Goal: Transaction & Acquisition: Purchase product/service

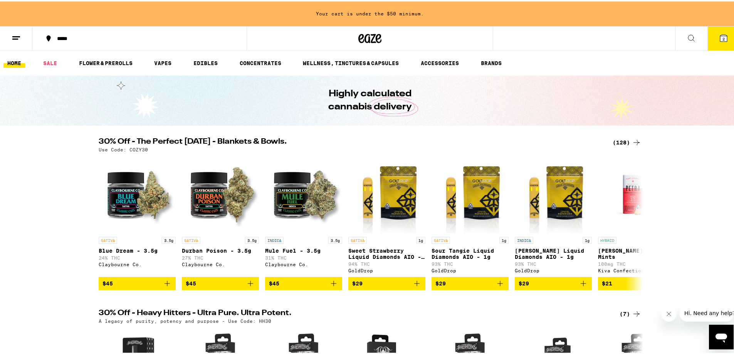
click at [613, 143] on div "(128)" at bounding box center [627, 140] width 29 height 9
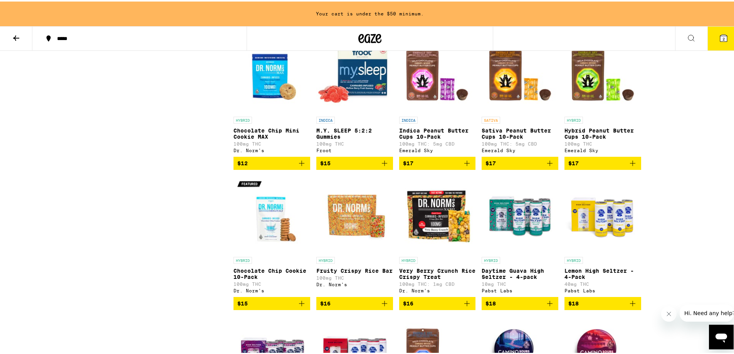
scroll to position [1388, 0]
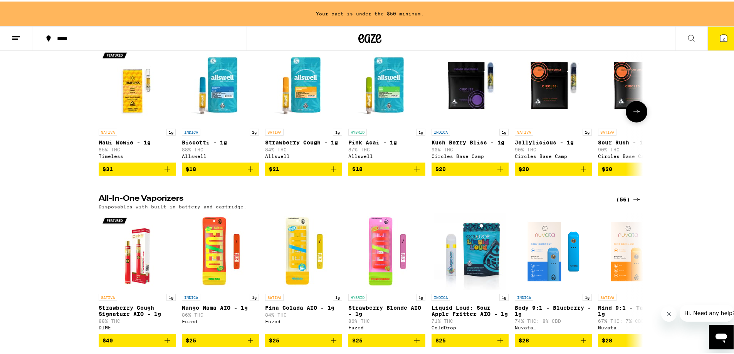
scroll to position [1118, 0]
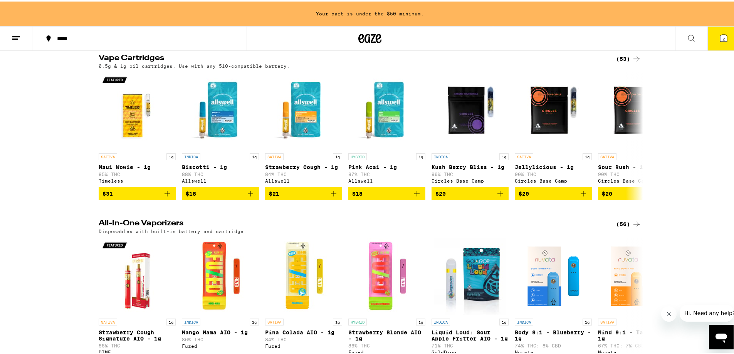
click at [636, 62] on icon at bounding box center [636, 57] width 9 height 9
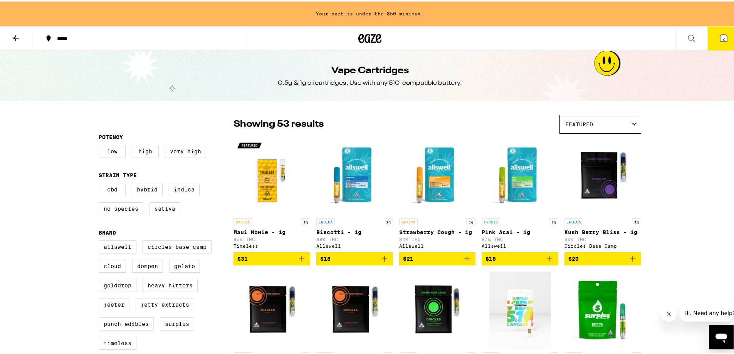
drag, startPoint x: 311, startPoint y: 89, endPoint x: 303, endPoint y: 85, distance: 8.6
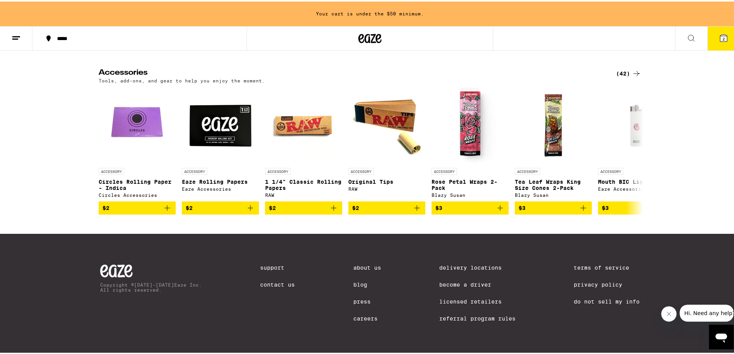
scroll to position [3393, 0]
click at [619, 77] on div "(42)" at bounding box center [628, 71] width 25 height 9
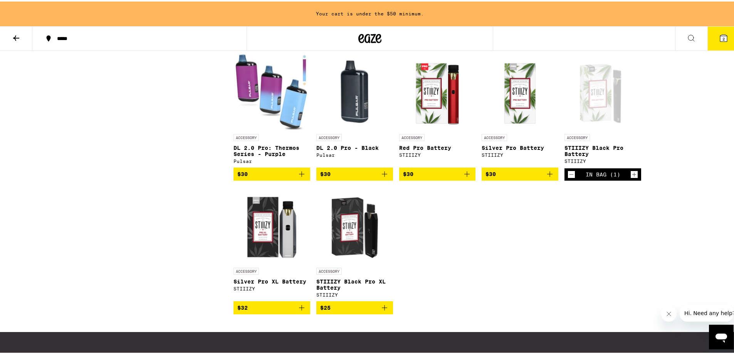
scroll to position [1002, 0]
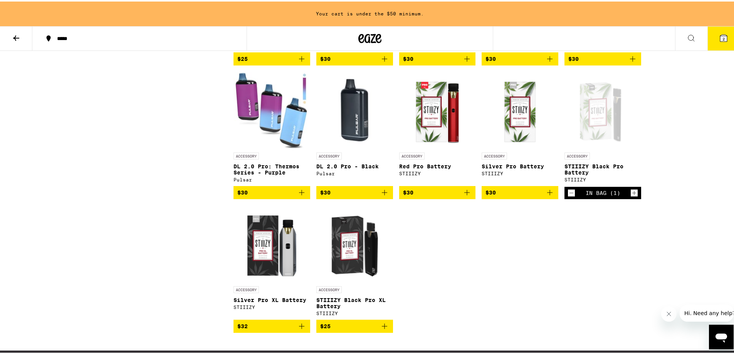
click at [568, 196] on icon "Decrement" at bounding box center [571, 191] width 7 height 9
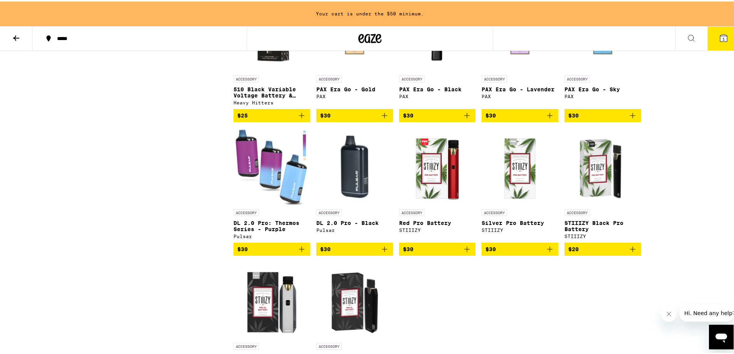
scroll to position [925, 0]
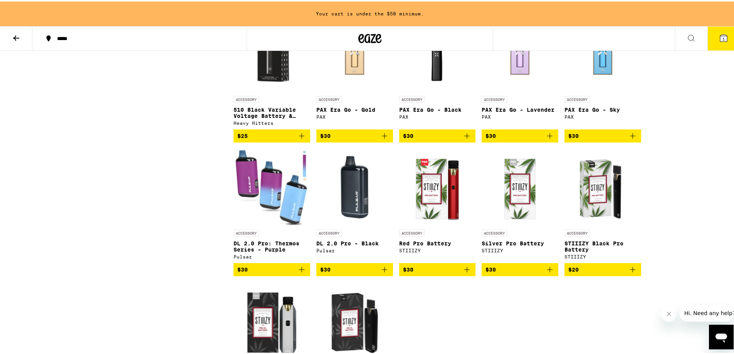
click at [288, 212] on img "Open page for DL 2.0 Pro: Thermos Series - Purple from Pulsar" at bounding box center [272, 185] width 77 height 77
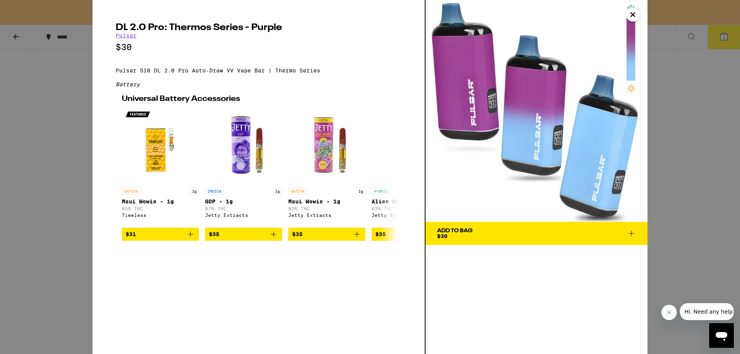
click at [688, 137] on div "DL 2.0 Pro: Thermos Series - Purple Pulsar $30 Pulsar 510 DL 2.0 Pro Auto-Draw …" at bounding box center [370, 177] width 740 height 354
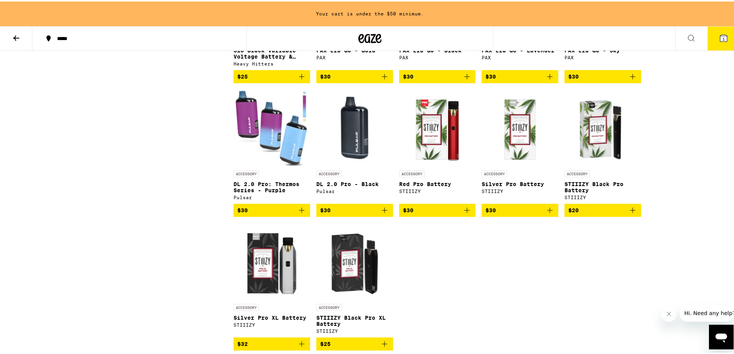
scroll to position [1002, 0]
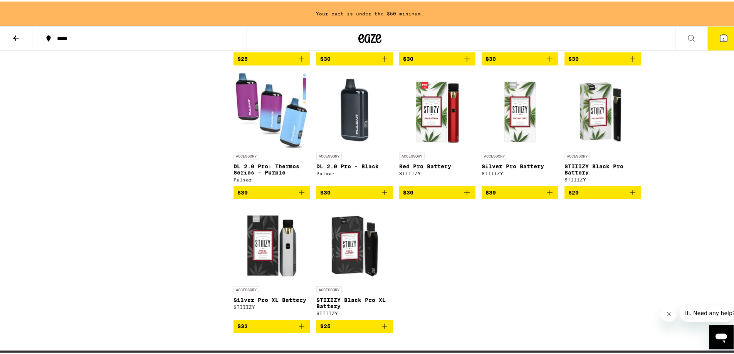
click at [265, 121] on img "Open page for DL 2.0 Pro: Thermos Series - Purple from Pulsar" at bounding box center [272, 108] width 77 height 77
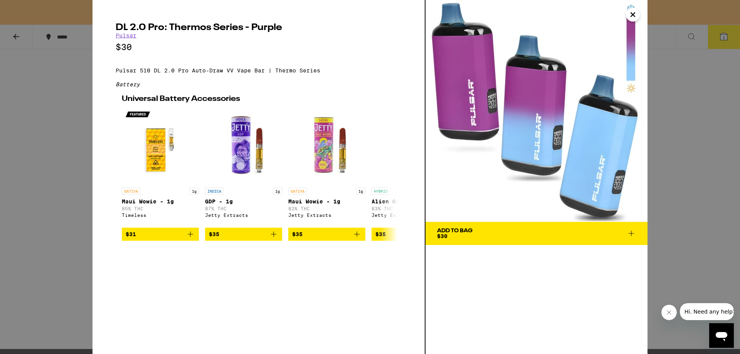
click at [566, 232] on span "Add To Bag $30" at bounding box center [536, 233] width 199 height 11
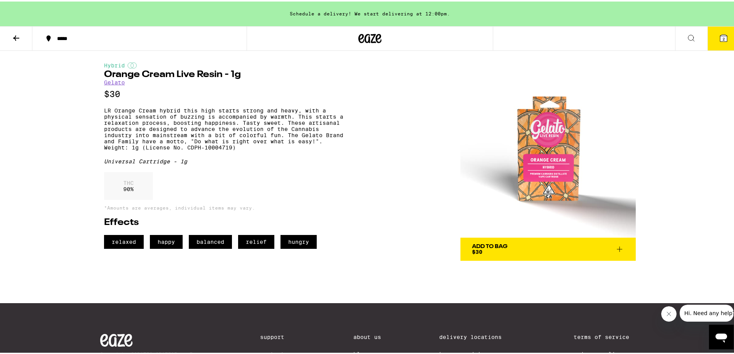
click at [589, 244] on span "Add To Bag $30" at bounding box center [548, 248] width 152 height 11
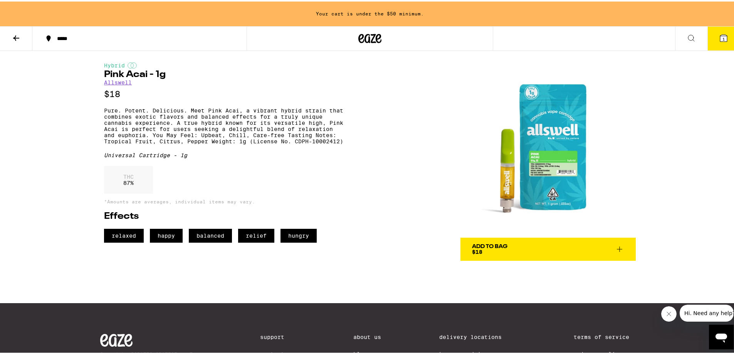
click at [536, 143] on img at bounding box center [548, 148] width 175 height 175
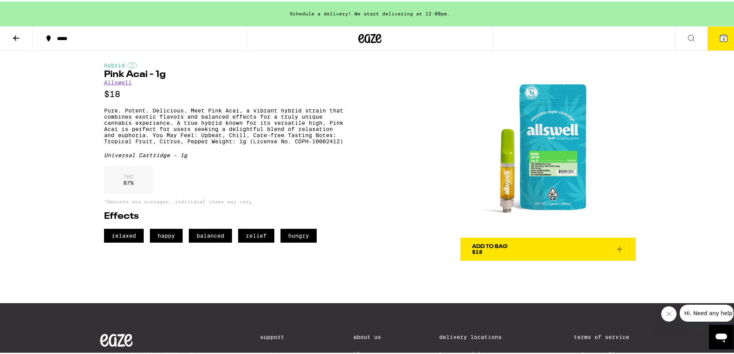
click at [605, 254] on button "Add To Bag $18" at bounding box center [548, 247] width 175 height 23
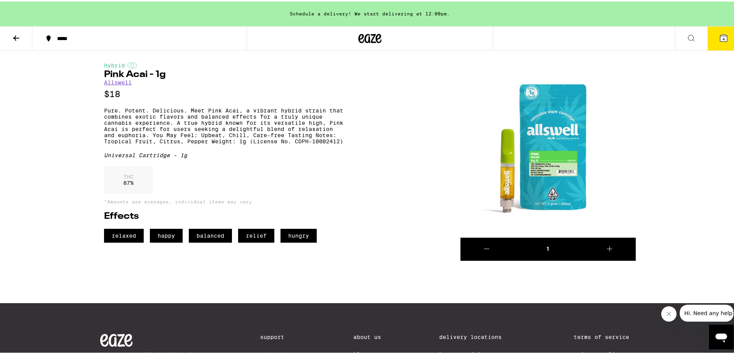
click at [712, 38] on button "4" at bounding box center [724, 37] width 32 height 24
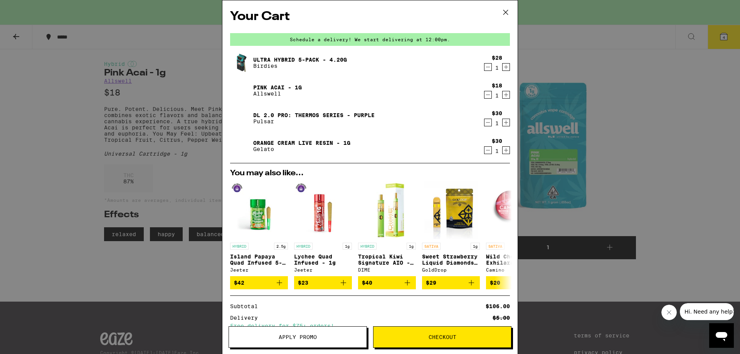
click at [492, 69] on div "1" at bounding box center [497, 68] width 10 height 6
click at [485, 68] on icon "Decrement" at bounding box center [488, 66] width 7 height 9
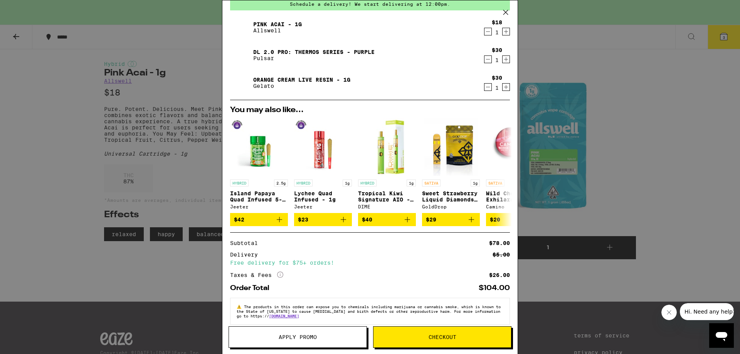
scroll to position [48, 0]
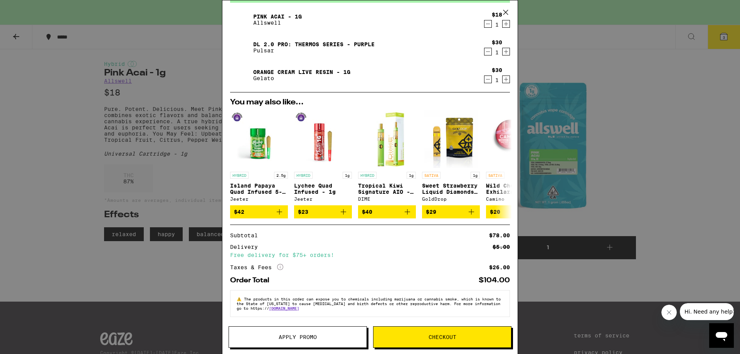
click at [614, 117] on div "Your Cart Schedule a delivery! We start delivering at 12:00pm. Pink Acai - 1g A…" at bounding box center [370, 177] width 740 height 354
